Goal: Task Accomplishment & Management: Complete application form

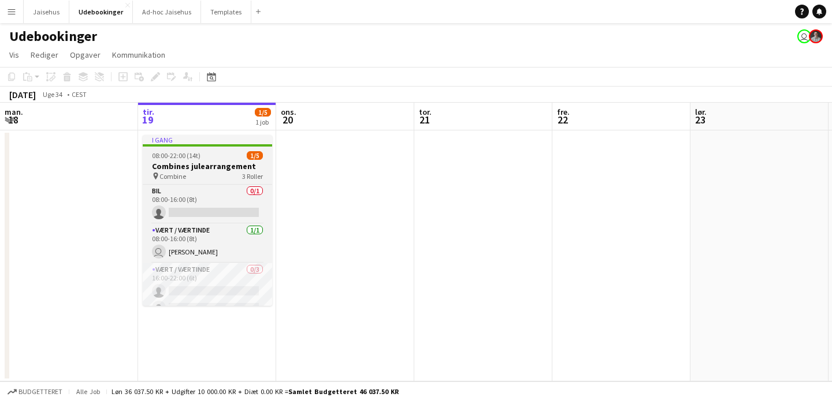
click at [224, 179] on div "pin Combine 3 Roller" at bounding box center [207, 176] width 129 height 9
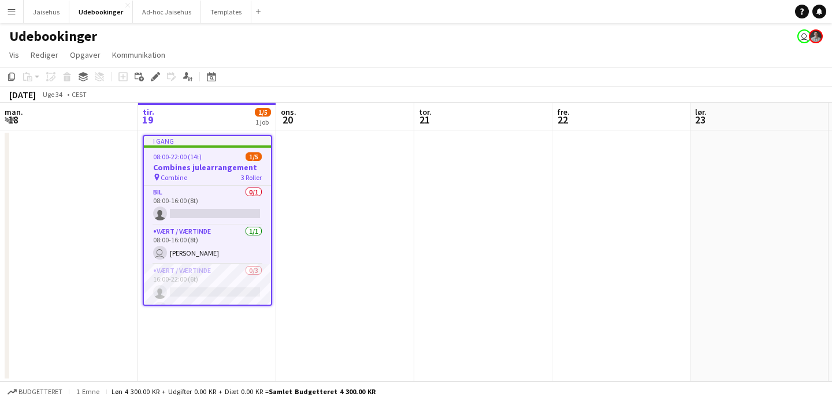
click at [191, 170] on h3 "Combines julearrangement" at bounding box center [207, 167] width 127 height 10
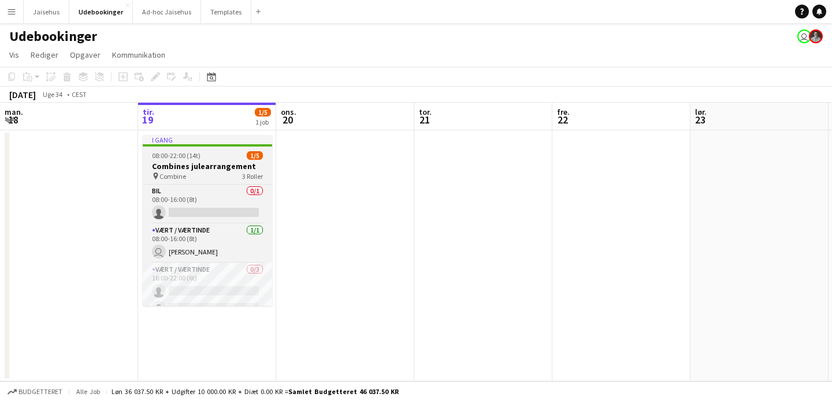
click at [191, 170] on h3 "Combines julearrangement" at bounding box center [207, 166] width 129 height 10
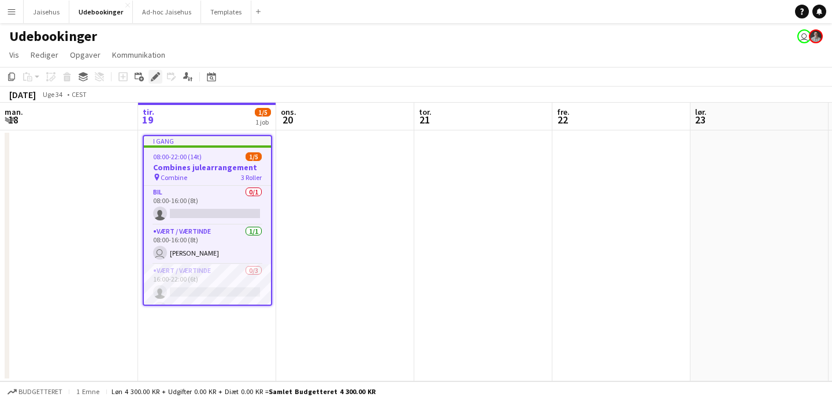
click at [151, 80] on icon at bounding box center [152, 80] width 3 height 3
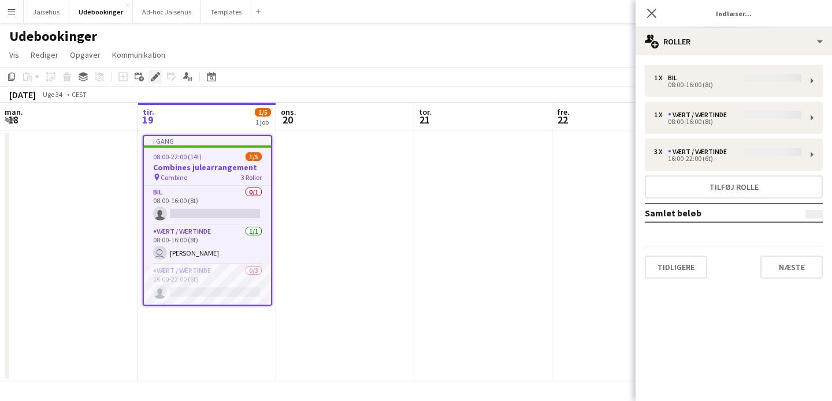
type input "**********"
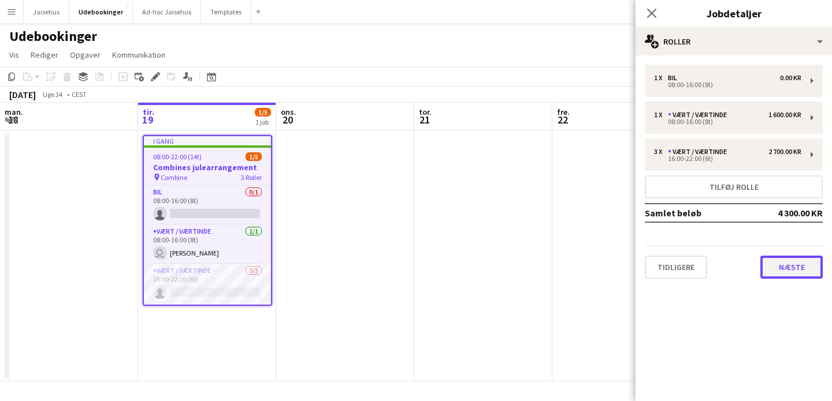
click at [773, 263] on button "Næste" at bounding box center [791, 267] width 62 height 23
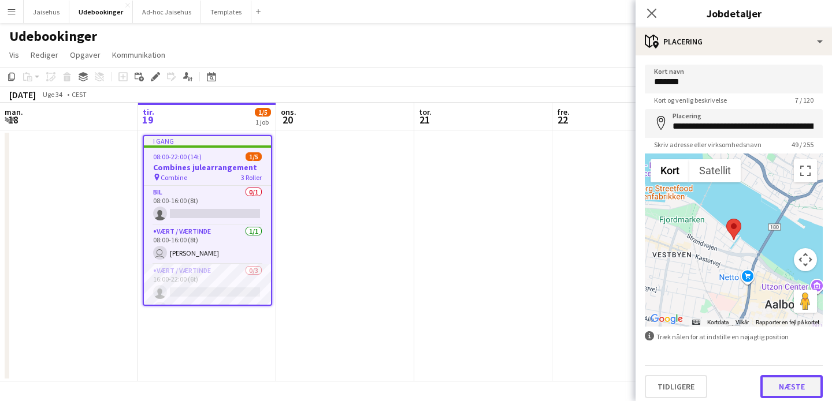
click at [798, 382] on button "Næste" at bounding box center [791, 386] width 62 height 23
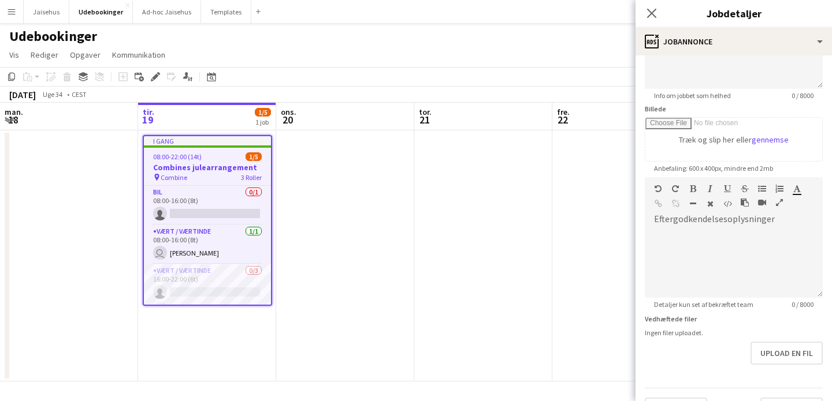
scroll to position [169, 0]
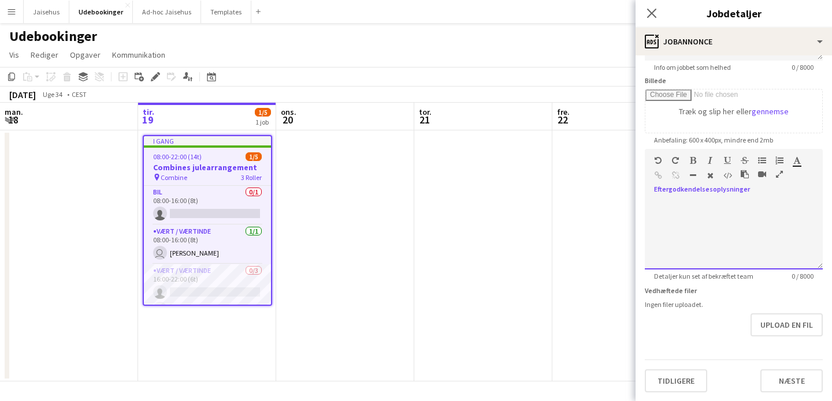
click at [729, 194] on div at bounding box center [734, 230] width 178 height 77
click at [475, 199] on app-date-cell at bounding box center [483, 256] width 138 height 251
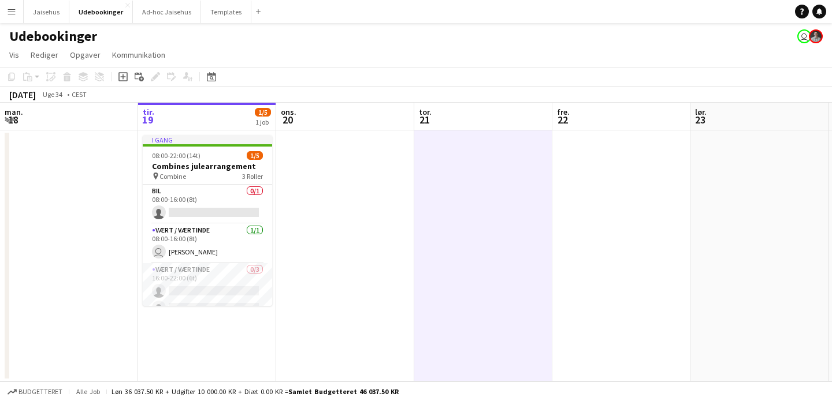
click at [13, 9] on app-icon "Menu" at bounding box center [11, 11] width 9 height 9
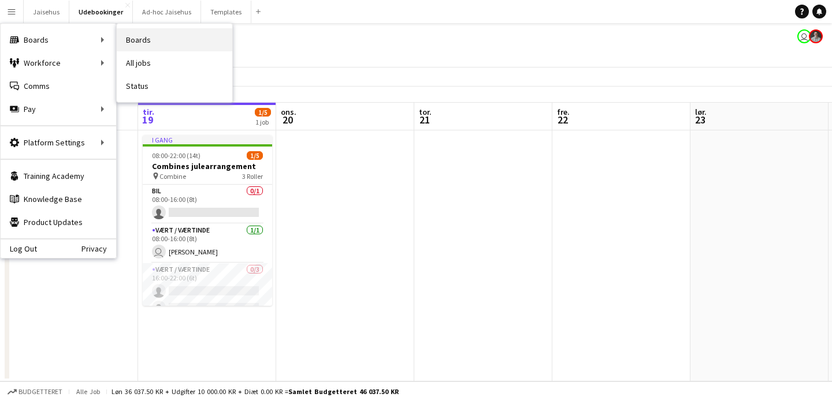
click at [158, 42] on link "Boards" at bounding box center [175, 39] width 116 height 23
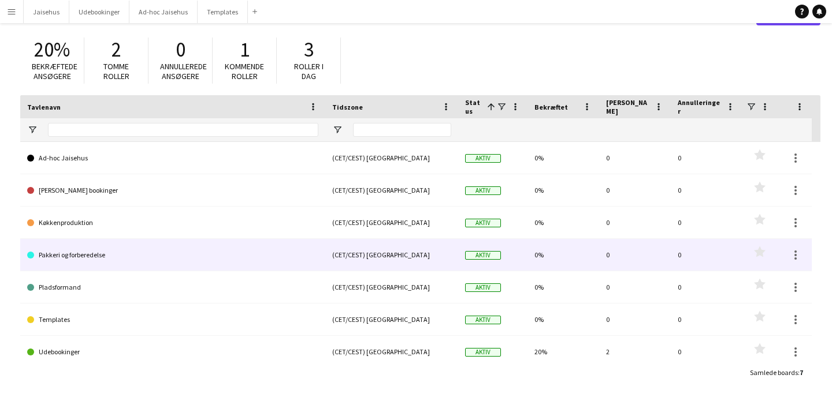
scroll to position [7, 0]
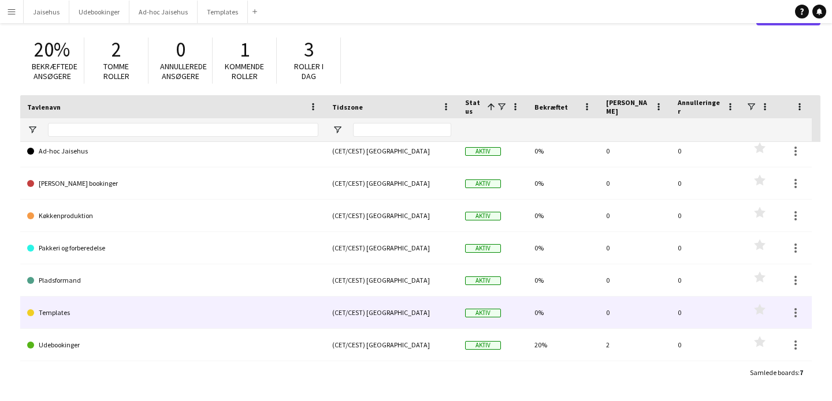
click at [55, 304] on link "Templates" at bounding box center [172, 313] width 291 height 32
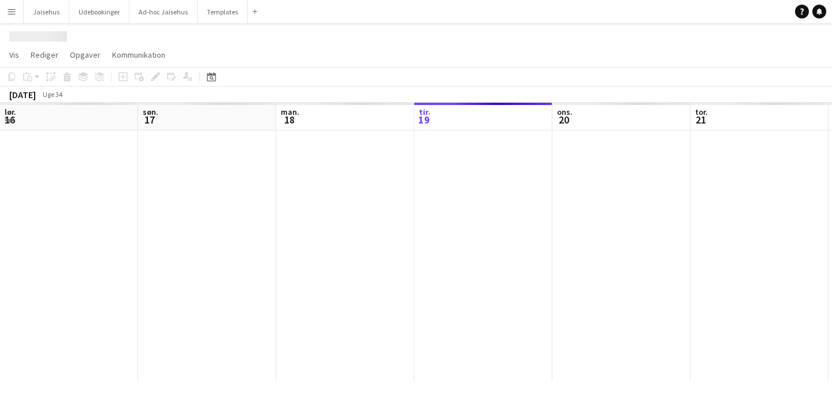
scroll to position [0, 276]
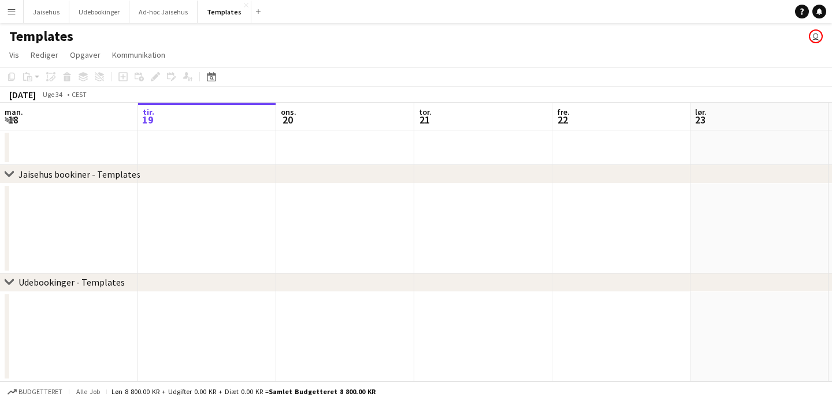
click at [27, 95] on div "[DATE]" at bounding box center [22, 95] width 27 height 12
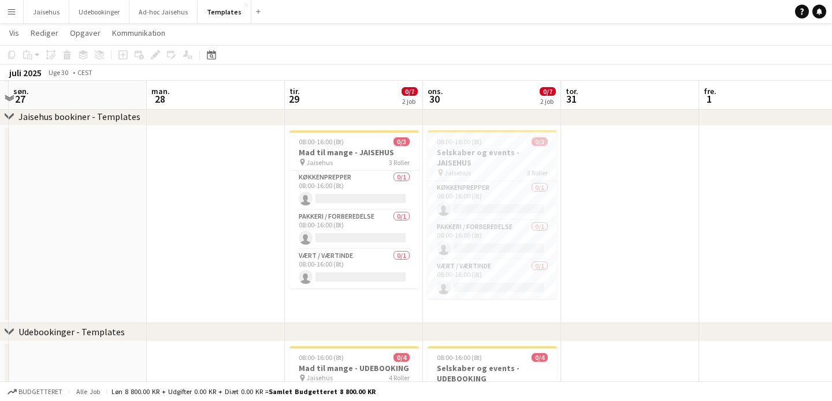
scroll to position [59, 0]
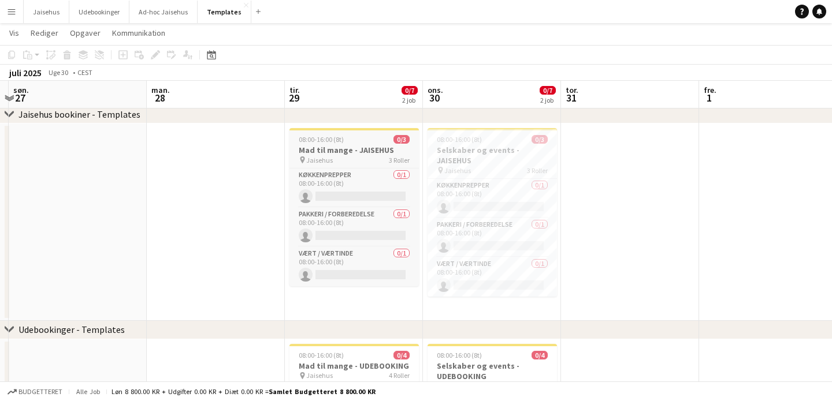
click at [349, 147] on h3 "Mad til mange - JAISEHUS" at bounding box center [353, 150] width 129 height 10
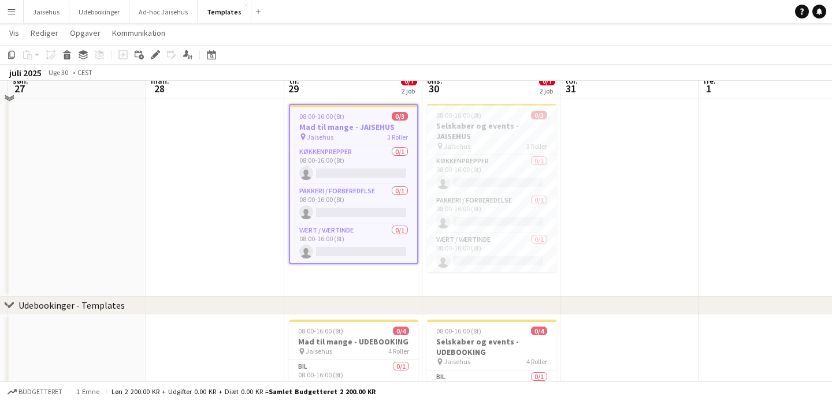
scroll to position [68, 0]
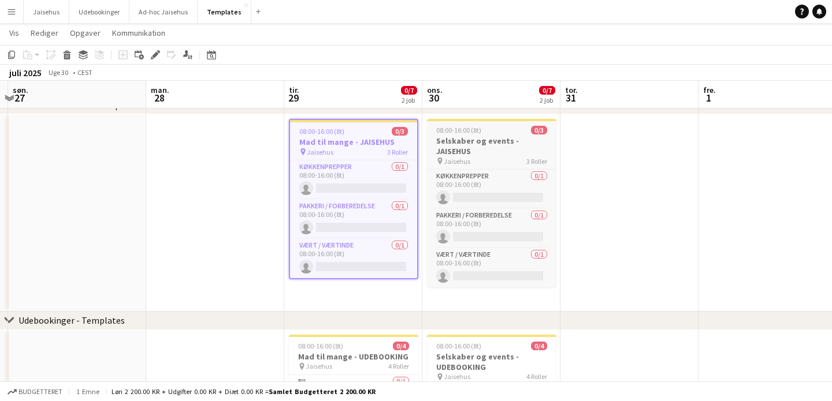
click at [455, 143] on h3 "Selskaber og events - JAISEHUS" at bounding box center [491, 146] width 129 height 21
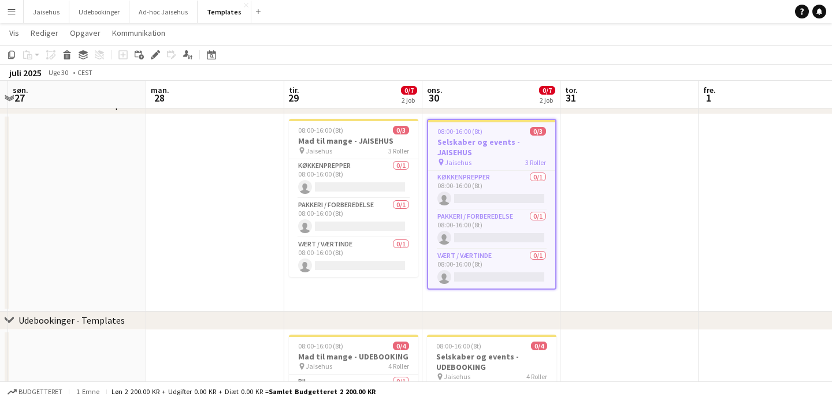
click at [455, 143] on h3 "Selskaber og events - JAISEHUS" at bounding box center [491, 147] width 127 height 21
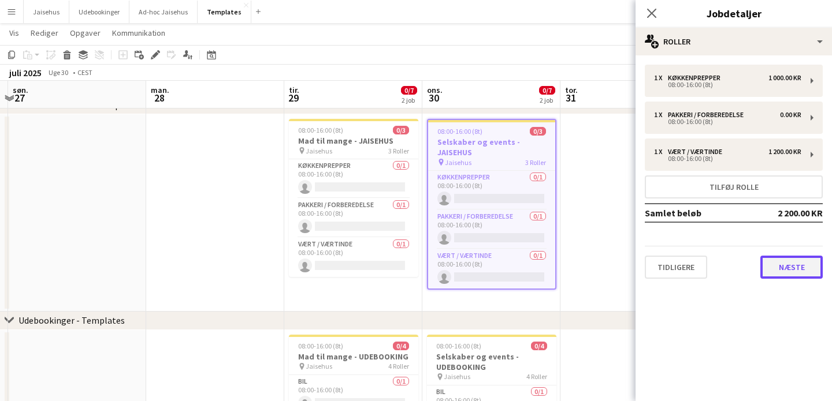
click at [779, 265] on button "Næste" at bounding box center [791, 267] width 62 height 23
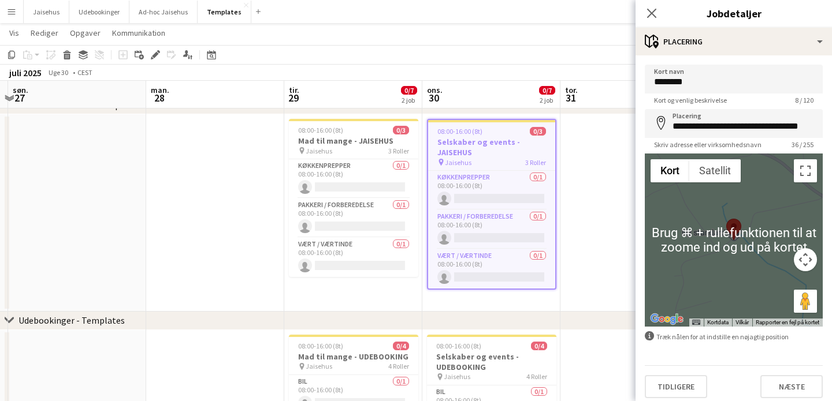
scroll to position [6, 0]
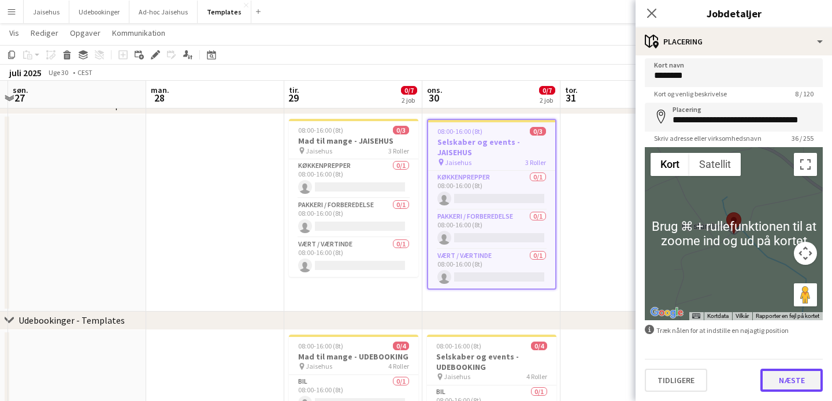
click at [784, 369] on button "Næste" at bounding box center [791, 380] width 62 height 23
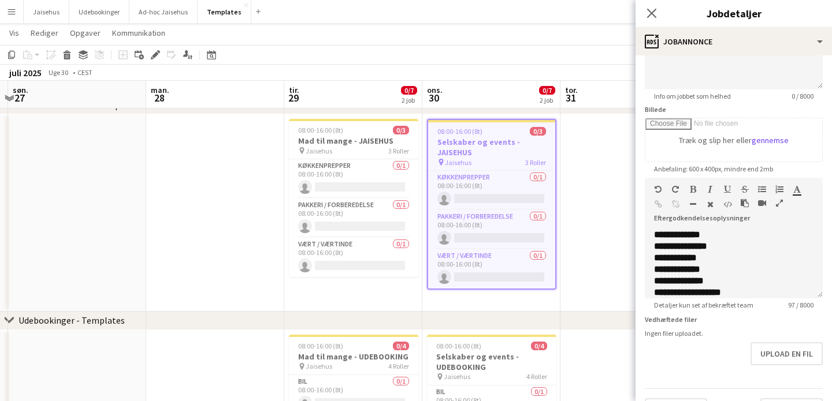
scroll to position [148, 0]
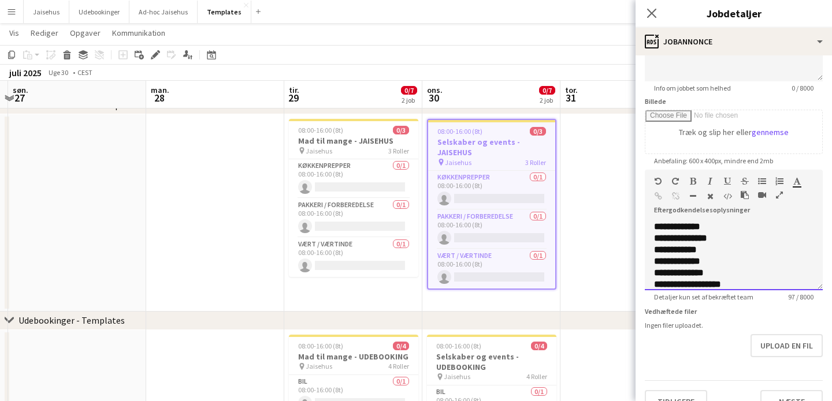
click at [746, 259] on div "**********" at bounding box center [733, 262] width 159 height 12
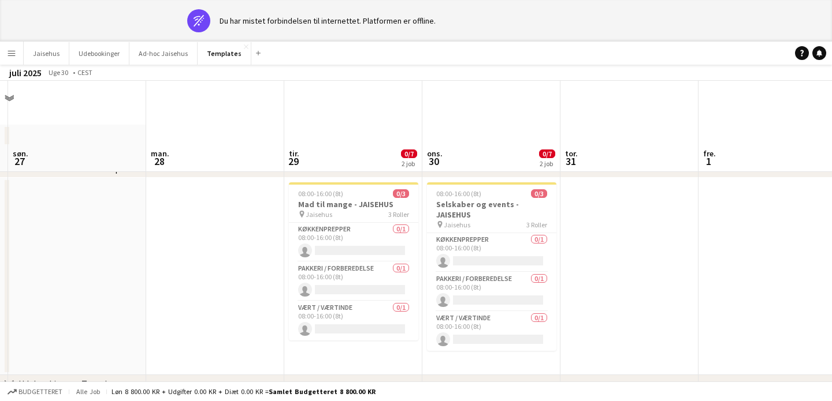
scroll to position [0, 0]
